Goal: Check status: Check status

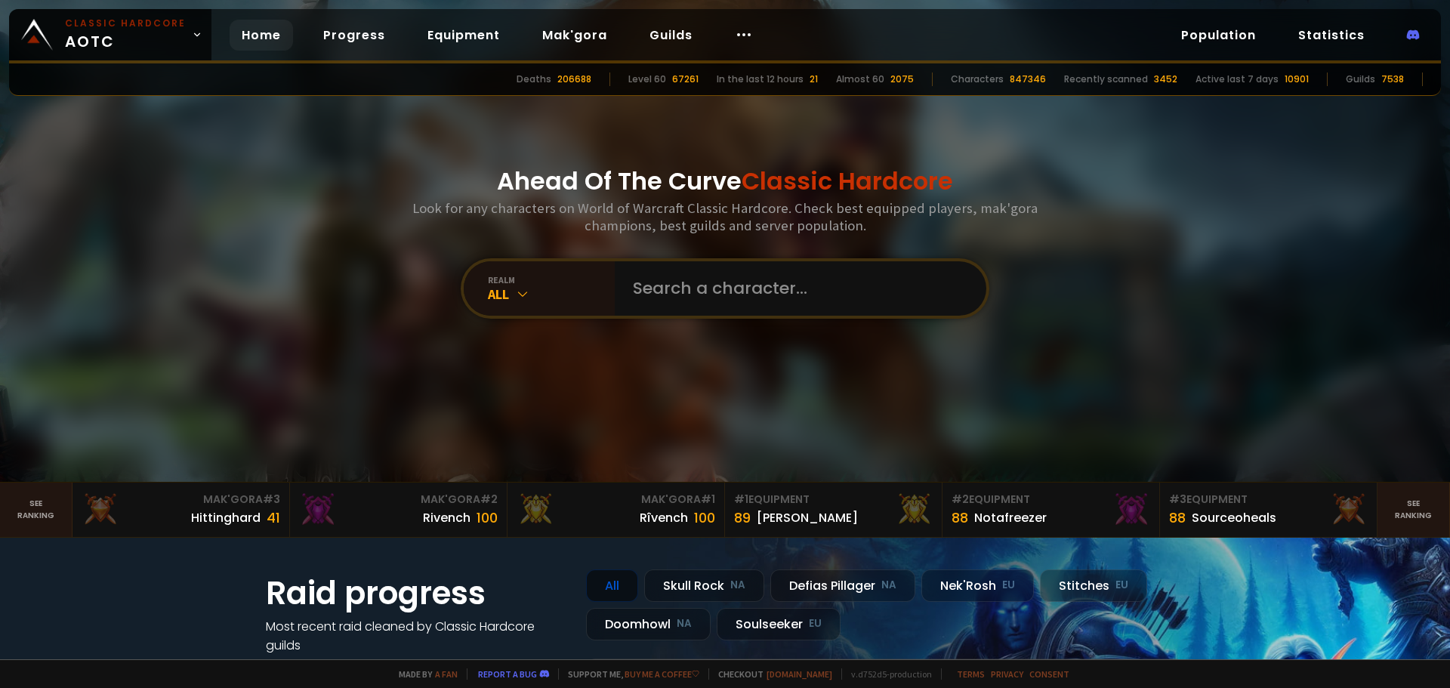
click at [734, 319] on div "Ahead Of The Curve Classic Hardcore Look for any characters on World of Warcraf…" at bounding box center [725, 241] width 910 height 482
click at [714, 298] on input "text" at bounding box center [796, 288] width 344 height 54
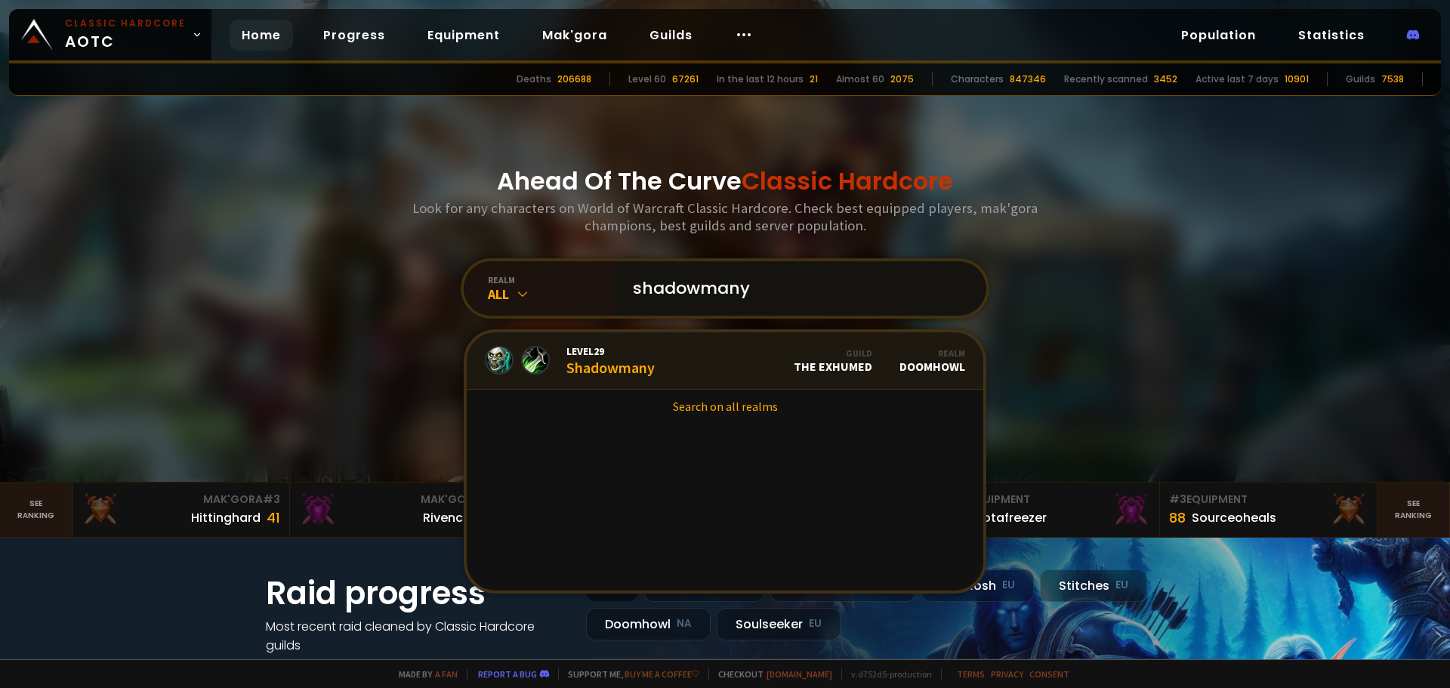
type input "shadowmany"
click at [659, 338] on link "Level 29 Shadowmany Guild The Exhumed Realm Doomhowl" at bounding box center [725, 360] width 517 height 57
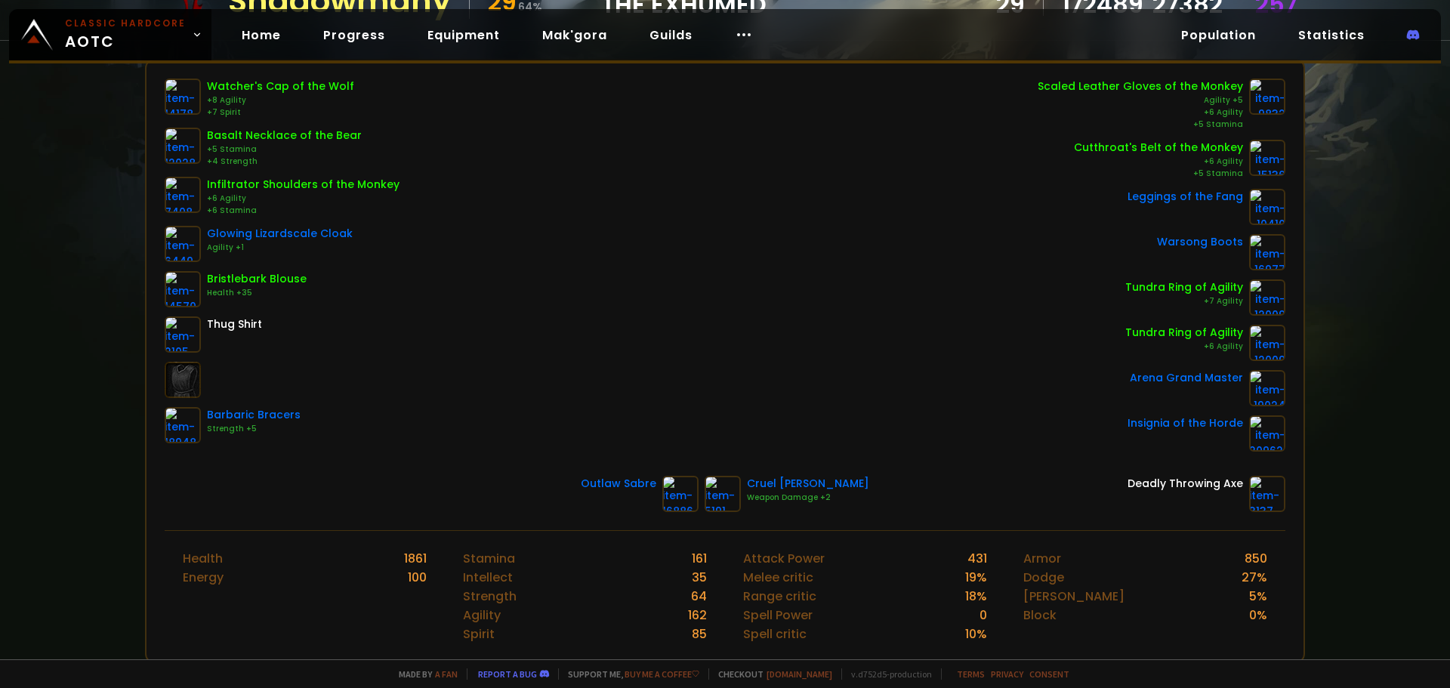
scroll to position [151, 0]
